Goal: Information Seeking & Learning: Learn about a topic

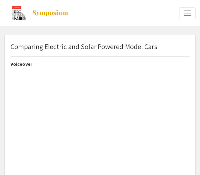
select select "custom"
type input "0"
select select "custom"
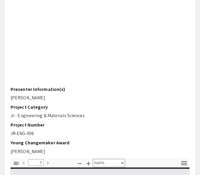
type input "1"
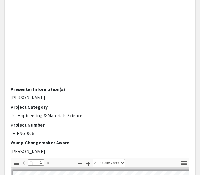
scroll to position [116, 0]
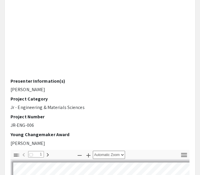
select select "auto"
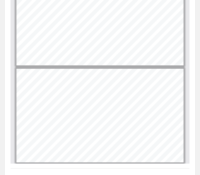
scroll to position [324, 0]
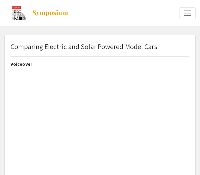
select select "custom"
type input "0"
select select "custom"
type input "1"
select select "auto"
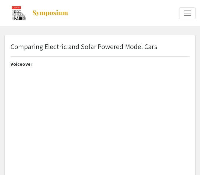
scroll to position [1, 0]
